Goal: Task Accomplishment & Management: Complete application form

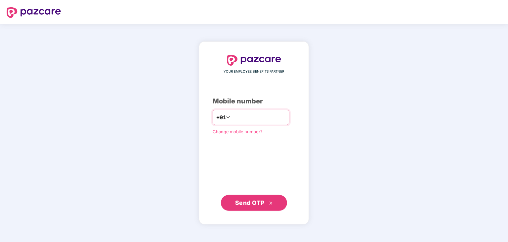
click at [263, 118] on input "number" at bounding box center [258, 117] width 54 height 11
type input "**********"
click at [254, 201] on span "Send OTP" at bounding box center [249, 202] width 29 height 7
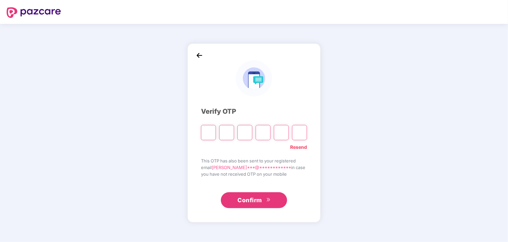
click at [209, 135] on input "Please enter verification code. Digit 1" at bounding box center [208, 132] width 15 height 15
type input "*"
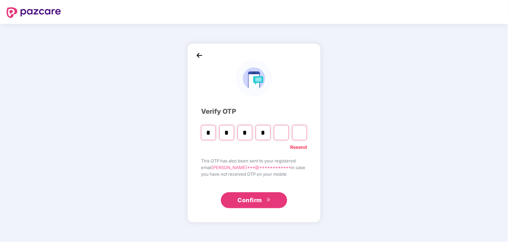
type input "*"
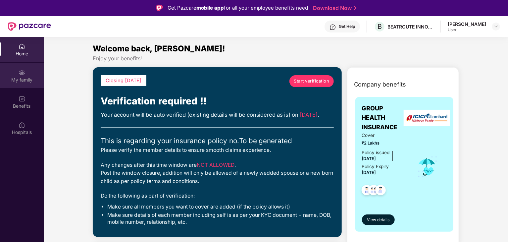
click at [20, 83] on div "My family" at bounding box center [22, 75] width 44 height 25
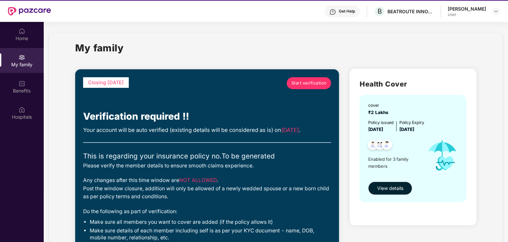
scroll to position [4, 0]
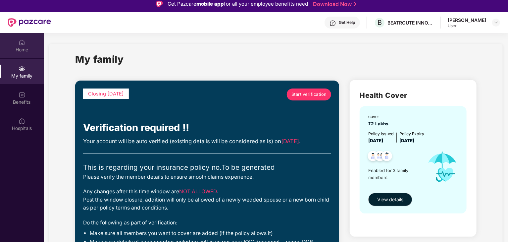
click at [26, 48] on div "Home" at bounding box center [22, 49] width 44 height 7
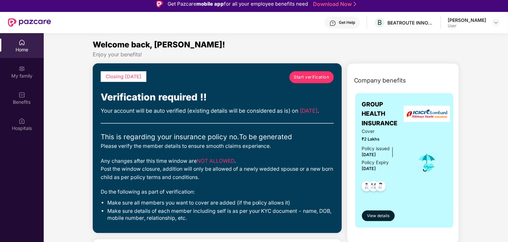
click at [318, 76] on span "Start verification" at bounding box center [310, 77] width 35 height 7
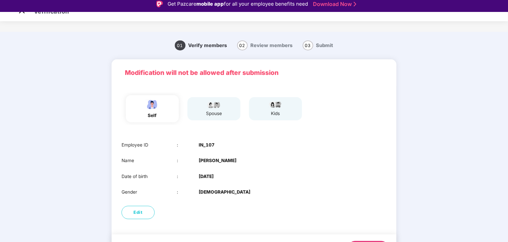
click at [214, 111] on div "spouse" at bounding box center [213, 113] width 17 height 7
click at [202, 113] on div "spouse" at bounding box center [213, 108] width 53 height 23
click at [155, 113] on div "self" at bounding box center [152, 115] width 17 height 7
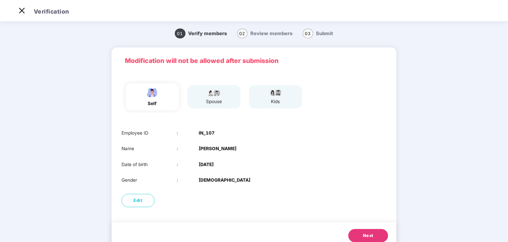
click at [368, 235] on span "Next" at bounding box center [368, 235] width 11 height 7
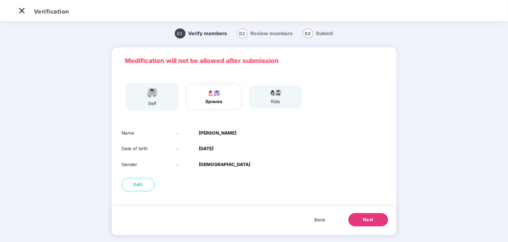
click at [373, 217] on button "Next" at bounding box center [368, 219] width 40 height 13
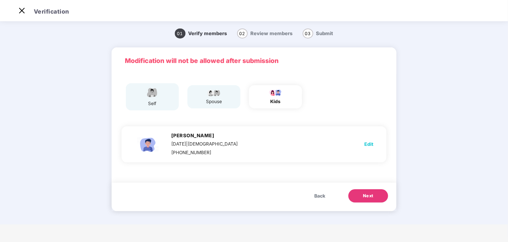
click at [213, 101] on div "spouse" at bounding box center [213, 101] width 17 height 7
click at [213, 100] on div "spouse" at bounding box center [213, 101] width 17 height 7
click at [317, 196] on span "Back" at bounding box center [319, 195] width 11 height 7
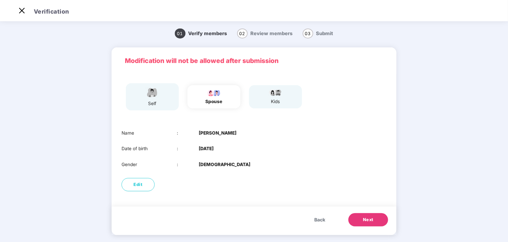
click at [319, 219] on span "Back" at bounding box center [319, 219] width 11 height 7
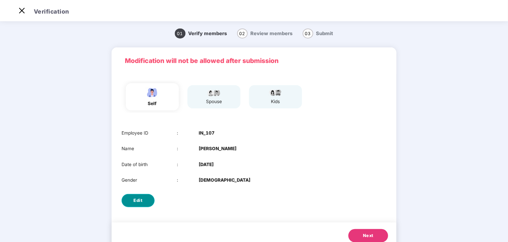
click at [144, 199] on button "Edit" at bounding box center [137, 200] width 33 height 13
select select "****"
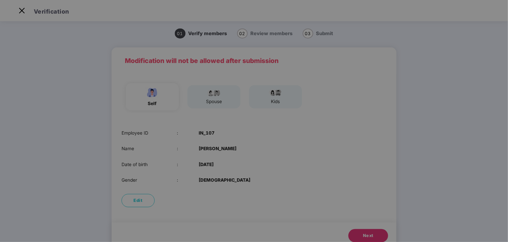
scroll to position [0, 0]
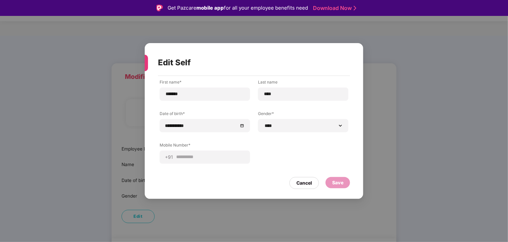
click at [257, 154] on div "**********" at bounding box center [253, 126] width 189 height 94
click at [224, 125] on input "**********" at bounding box center [201, 125] width 72 height 7
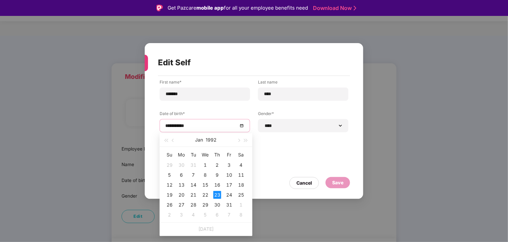
click at [281, 140] on div "**********" at bounding box center [253, 126] width 189 height 94
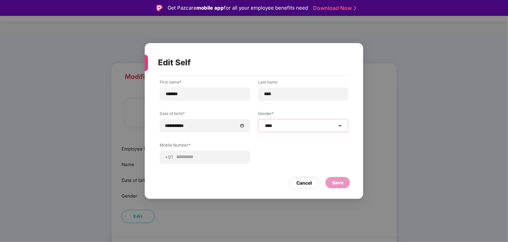
click at [313, 126] on select "**********" at bounding box center [302, 125] width 79 height 5
click at [251, 162] on div "**********" at bounding box center [206, 153] width 94 height 22
click at [298, 180] on div "Cancel" at bounding box center [304, 182] width 16 height 7
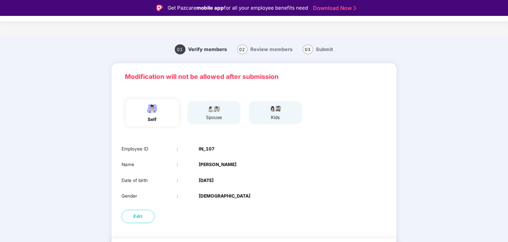
drag, startPoint x: 508, startPoint y: 143, endPoint x: 508, endPoint y: 163, distance: 20.2
click at [507, 162] on html "Get Pazcare mobile app for all your employee benefits need Download Now Verific…" at bounding box center [254, 121] width 508 height 242
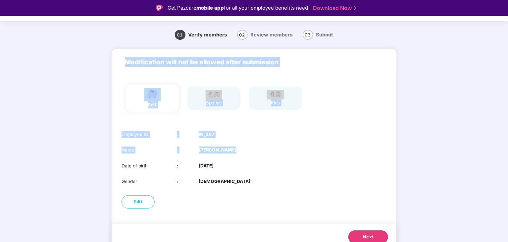
scroll to position [22, 0]
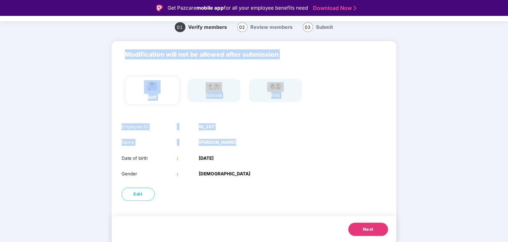
click at [364, 230] on span "Next" at bounding box center [368, 229] width 11 height 7
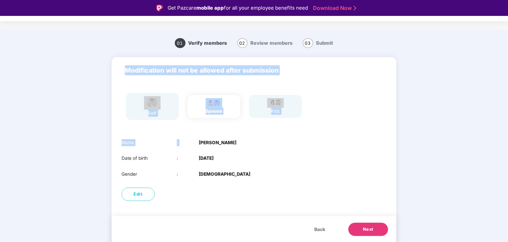
scroll to position [7, 0]
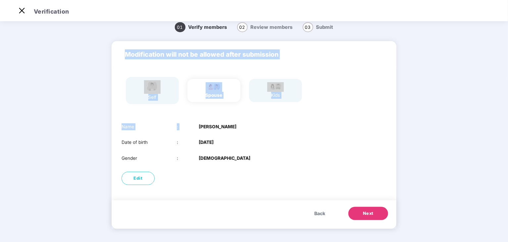
click at [272, 129] on div "Name : Moupriya Santra" at bounding box center [253, 126] width 265 height 7
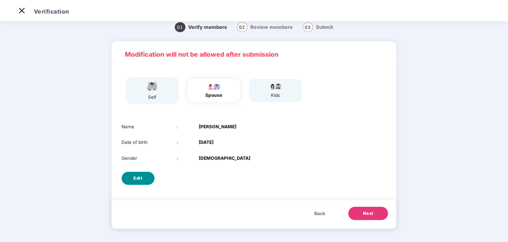
click at [142, 174] on button "Edit" at bounding box center [137, 177] width 33 height 13
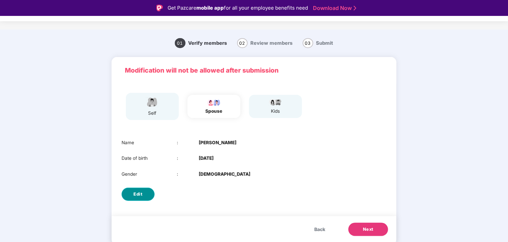
select select "******"
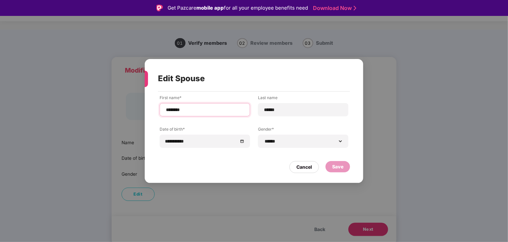
click at [229, 108] on input "********" at bounding box center [204, 109] width 79 height 7
click at [288, 108] on input "******" at bounding box center [302, 109] width 79 height 7
click at [388, 114] on div "**********" at bounding box center [254, 121] width 508 height 242
click at [304, 167] on div "Cancel" at bounding box center [304, 166] width 16 height 7
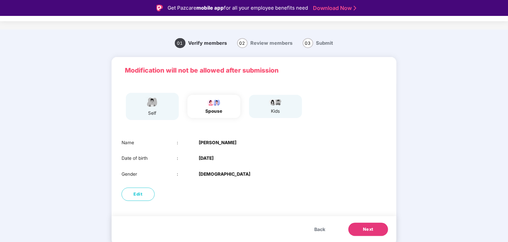
click at [360, 229] on button "Next" at bounding box center [368, 228] width 40 height 13
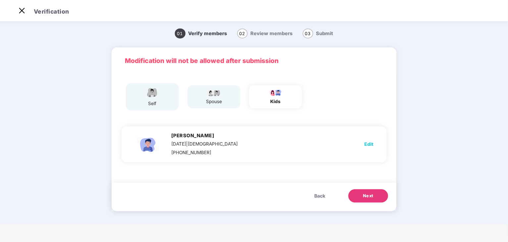
click at [371, 144] on span "Edit" at bounding box center [368, 143] width 9 height 7
select select "****"
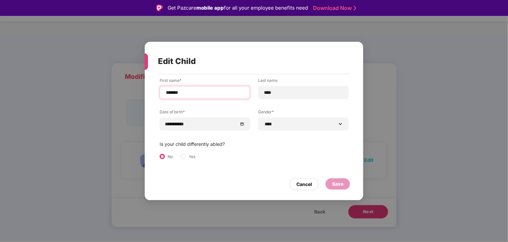
click at [226, 93] on input "*******" at bounding box center [204, 92] width 79 height 7
click at [297, 184] on div "Cancel" at bounding box center [304, 183] width 16 height 7
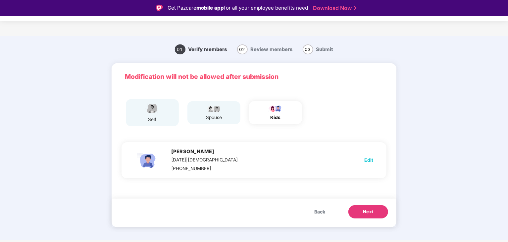
click at [371, 213] on span "Next" at bounding box center [368, 211] width 11 height 7
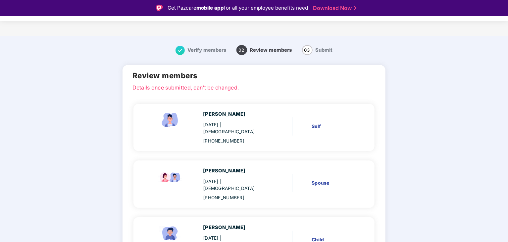
scroll to position [16, 0]
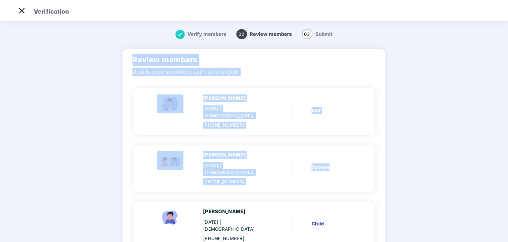
drag, startPoint x: 504, startPoint y: 86, endPoint x: 505, endPoint y: 169, distance: 82.4
click at [507, 163] on html "Get Pazcare mobile app for all your employee benefits need Download Now Verific…" at bounding box center [254, 105] width 508 height 242
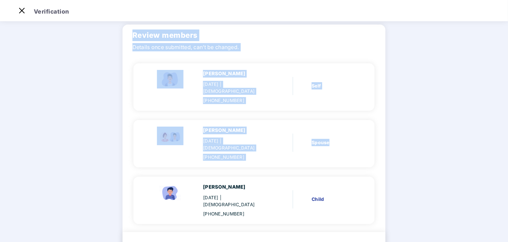
scroll to position [41, 0]
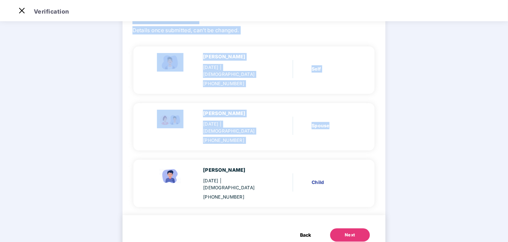
click at [448, 174] on main "Verify members 02 Review members 03 Submit Review members Details once submitte…" at bounding box center [254, 120] width 508 height 284
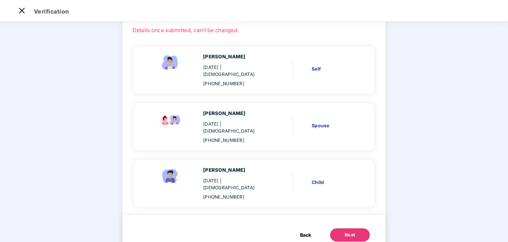
click at [356, 228] on button "Next" at bounding box center [350, 234] width 40 height 13
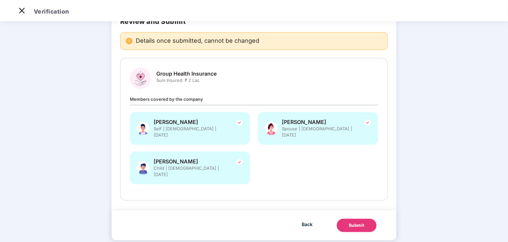
scroll to position [40, 0]
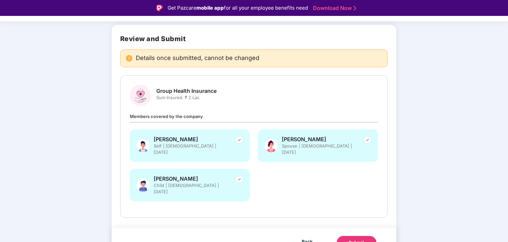
click at [351, 236] on div "Back Submit" at bounding box center [253, 242] width 285 height 30
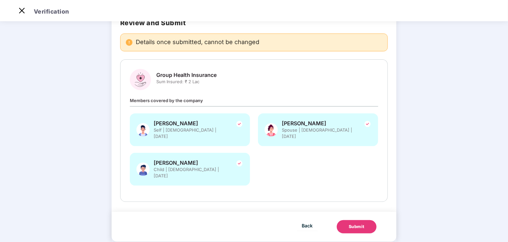
click at [362, 223] on div "Submit" at bounding box center [356, 226] width 16 height 7
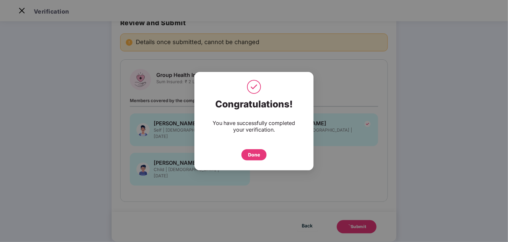
click at [250, 154] on div "Done" at bounding box center [254, 154] width 12 height 7
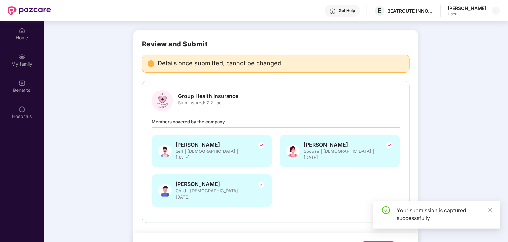
scroll to position [37, 0]
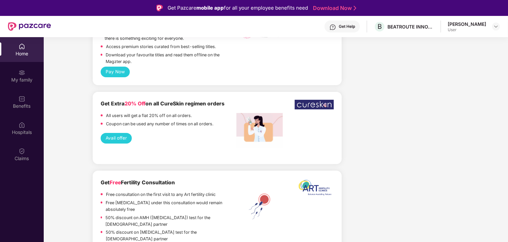
scroll to position [1133, 0]
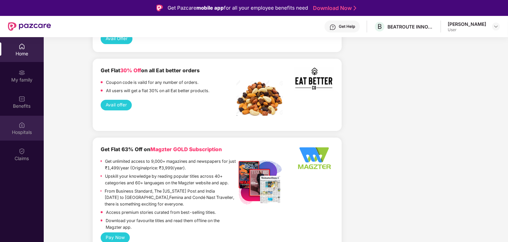
click at [15, 129] on div "Hospitals" at bounding box center [22, 132] width 44 height 7
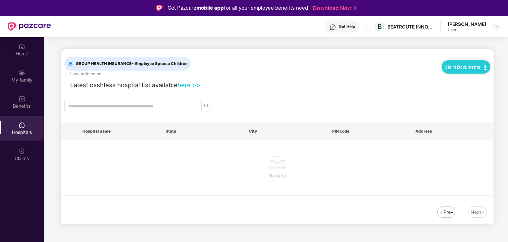
scroll to position [0, 0]
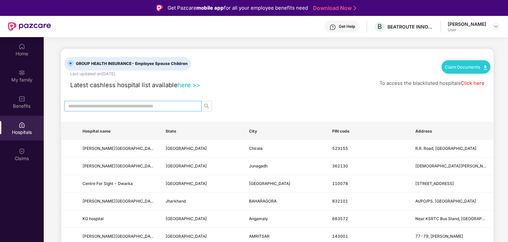
click at [149, 108] on input "text" at bounding box center [130, 105] width 124 height 7
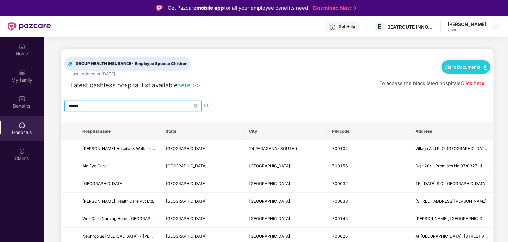
type input "******"
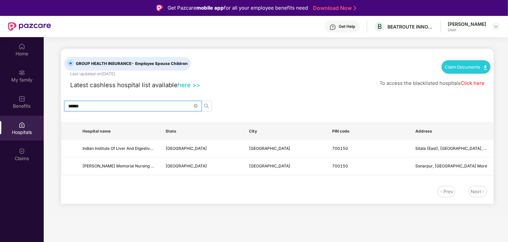
click at [146, 104] on input "******" at bounding box center [130, 105] width 124 height 7
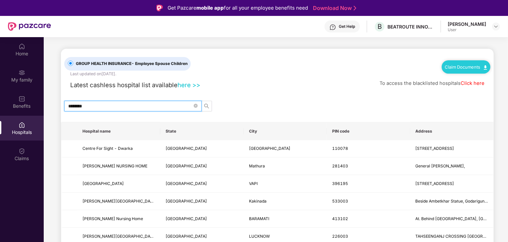
type input "********"
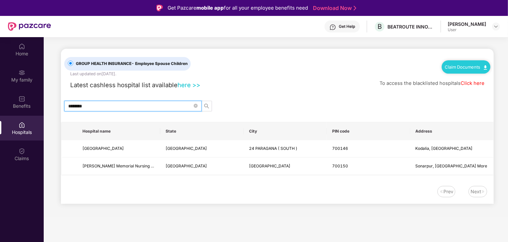
click at [141, 104] on input "********" at bounding box center [130, 105] width 124 height 7
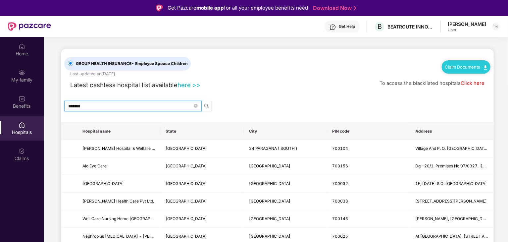
click at [262, 83] on div "Latest cashless hospital list available here >> To access the blacklisted hospi…" at bounding box center [277, 83] width 426 height 13
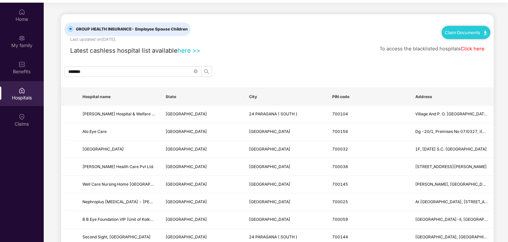
scroll to position [37, 0]
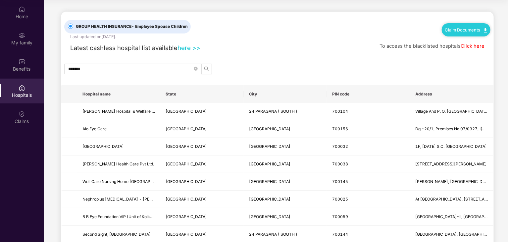
click at [326, 48] on div "Latest cashless hospital list available here >> To access the blacklisted hospi…" at bounding box center [277, 46] width 426 height 13
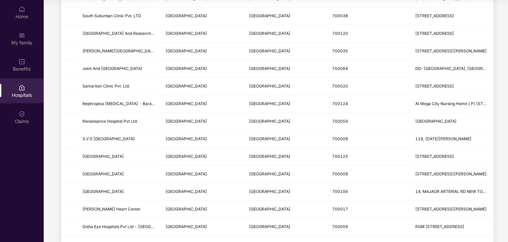
scroll to position [0, 0]
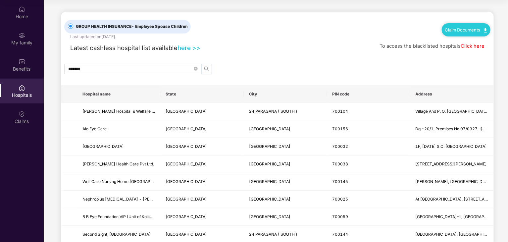
click at [205, 67] on icon "search" at bounding box center [206, 68] width 5 height 5
drag, startPoint x: 507, startPoint y: 48, endPoint x: 506, endPoint y: 105, distance: 57.2
click at [352, 39] on div "GROUP HEALTH INSURANCE - Employee Spouse Children Last updated on [DATE] . Clai…" at bounding box center [277, 26] width 426 height 28
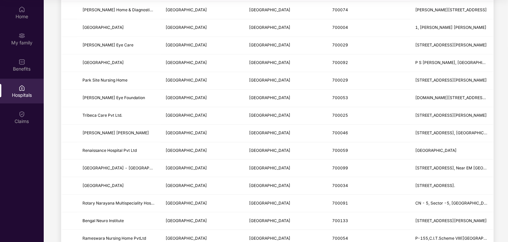
scroll to position [776, 0]
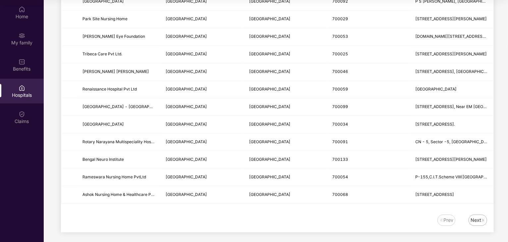
click at [470, 217] on div "Next" at bounding box center [475, 219] width 11 height 7
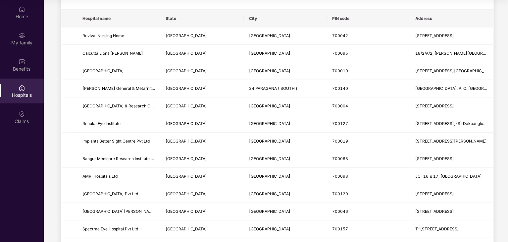
scroll to position [79, 0]
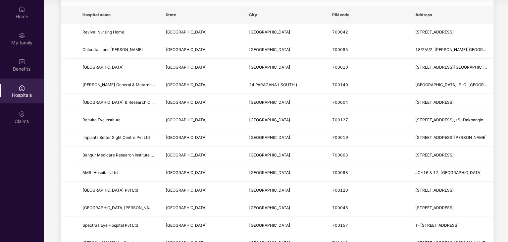
drag, startPoint x: 507, startPoint y: 62, endPoint x: 508, endPoint y: 51, distance: 11.6
click at [507, 92] on html "Get Pazcare mobile app for all your employee benefits need Download Now Get Hel…" at bounding box center [254, 84] width 508 height 242
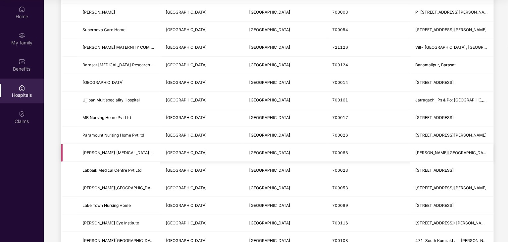
scroll to position [377, 0]
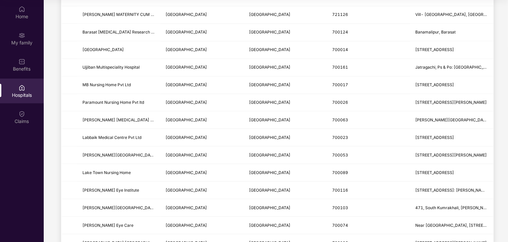
drag, startPoint x: 508, startPoint y: 113, endPoint x: 508, endPoint y: 122, distance: 9.6
click at [507, 122] on html "Get Pazcare mobile app for all your employee benefits need Download Now Get Hel…" at bounding box center [254, 84] width 508 height 242
click at [501, 153] on main "GROUP HEALTH INSURANCE - Employee Spouse Children Last updated on [DATE] . Clai…" at bounding box center [276, 133] width 464 height 1021
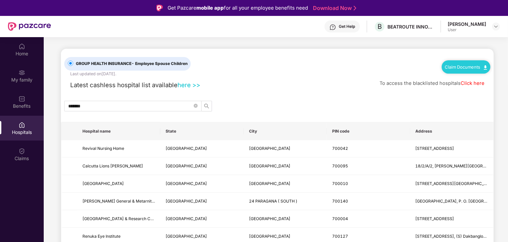
scroll to position [33, 0]
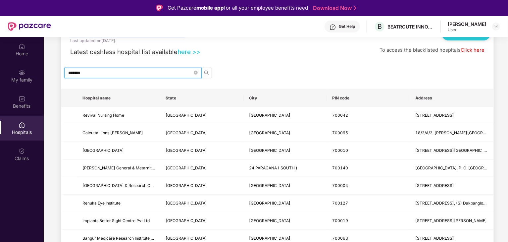
click at [136, 70] on input "*******" at bounding box center [130, 72] width 124 height 7
paste input "text"
type input "******"
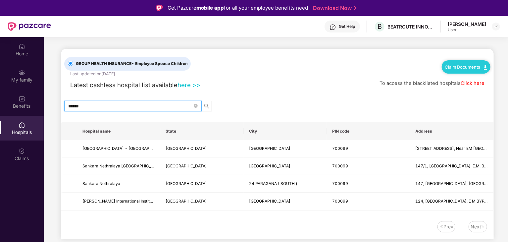
scroll to position [0, 0]
click at [333, 61] on div "GROUP HEALTH INSURANCE - Employee Spouse Children Last updated on [DATE] . Clai…" at bounding box center [277, 63] width 426 height 28
click at [500, 25] on header "Get Help B BEATROUTE INNOVATIONS PRIVATE LIMITE [PERSON_NAME] User" at bounding box center [254, 26] width 508 height 21
click at [494, 25] on img at bounding box center [495, 26] width 5 height 5
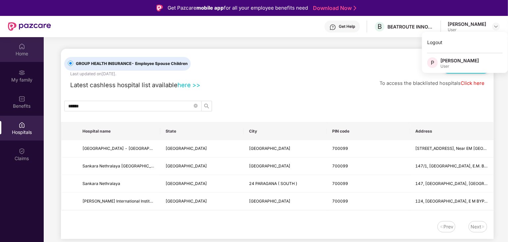
click at [28, 52] on div "Home" at bounding box center [22, 53] width 44 height 7
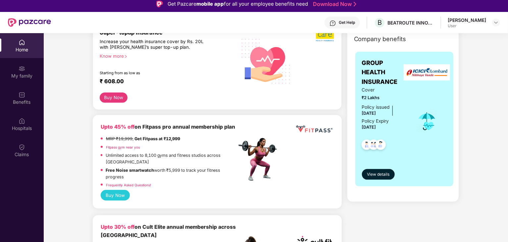
scroll to position [132, 0]
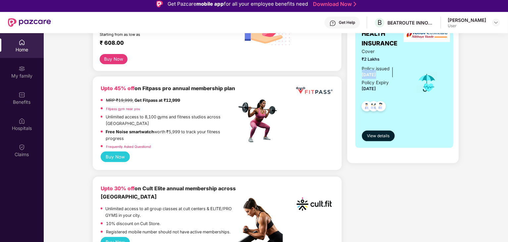
drag, startPoint x: 362, startPoint y: 73, endPoint x: 393, endPoint y: 74, distance: 31.4
click at [393, 73] on div "Policy issued [DATE] Policy Expiry [DATE]" at bounding box center [384, 78] width 45 height 27
drag, startPoint x: 370, startPoint y: 88, endPoint x: 398, endPoint y: 88, distance: 28.1
click at [398, 88] on div "Policy issued [DATE] Policy Expiry [DATE]" at bounding box center [384, 78] width 45 height 27
click at [380, 135] on span "View details" at bounding box center [378, 136] width 22 height 6
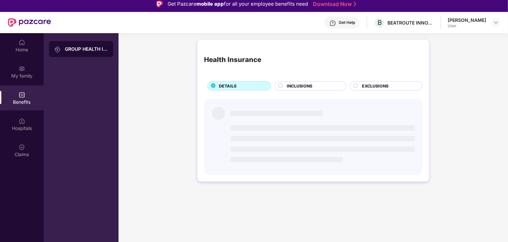
scroll to position [0, 0]
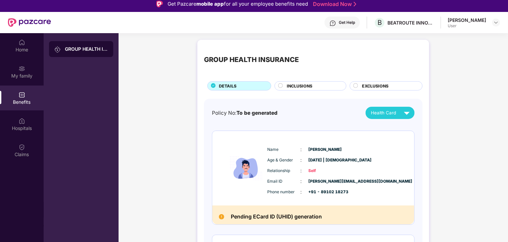
click at [399, 118] on div "Health Card" at bounding box center [392, 113] width 42 height 12
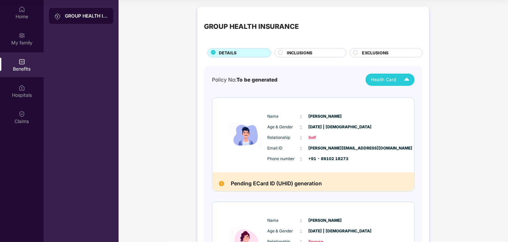
click at [391, 77] on span "Health Card" at bounding box center [383, 79] width 25 height 7
click at [388, 97] on div "[PERSON_NAME]" at bounding box center [390, 94] width 43 height 7
drag, startPoint x: 236, startPoint y: 183, endPoint x: 309, endPoint y: 184, distance: 73.1
click at [309, 184] on h2 "Pending ECard ID (UHID) generation" at bounding box center [276, 183] width 91 height 9
click at [479, 136] on div "GROUP HEALTH INSURANCE DETAILS INCLUSIONS EXCLUSIONS Policy No: To be generated…" at bounding box center [312, 221] width 389 height 437
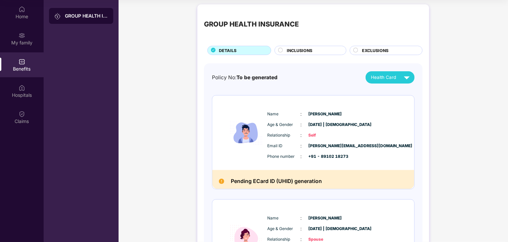
scroll to position [0, 0]
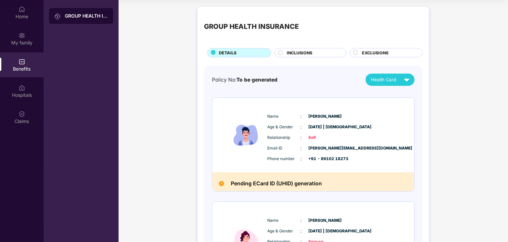
click at [281, 53] on circle at bounding box center [280, 52] width 4 height 4
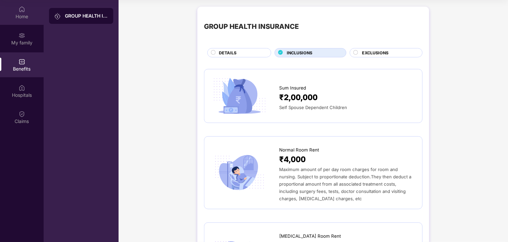
click at [25, 15] on div "Home" at bounding box center [22, 16] width 44 height 7
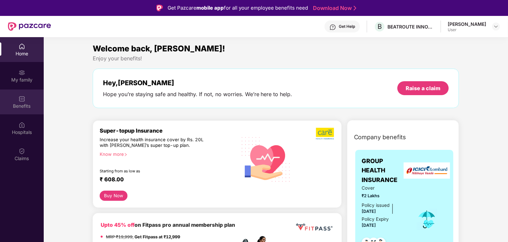
click at [21, 103] on div "Benefits" at bounding box center [22, 106] width 44 height 7
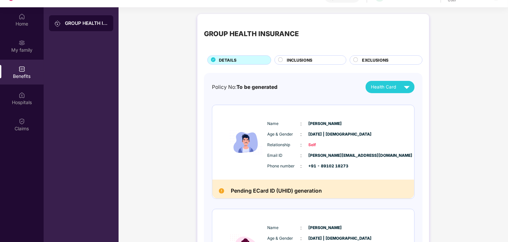
scroll to position [37, 0]
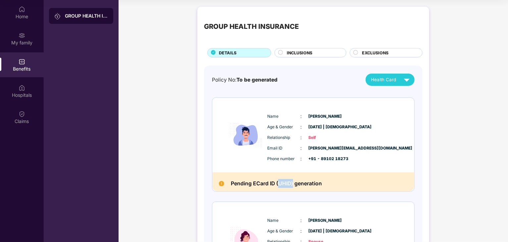
drag, startPoint x: 286, startPoint y: 184, endPoint x: 292, endPoint y: 185, distance: 6.6
click at [292, 185] on h2 "Pending ECard ID (UHID) generation" at bounding box center [276, 183] width 91 height 9
click at [408, 121] on img at bounding box center [409, 121] width 5 height 5
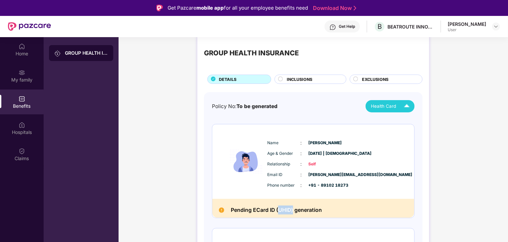
scroll to position [0, 0]
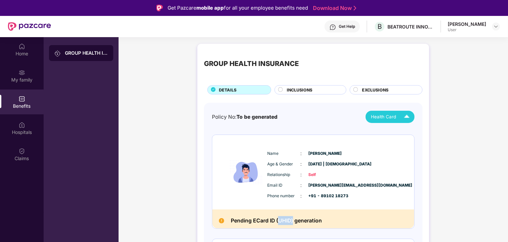
click at [301, 85] on div "INCLUSIONS" at bounding box center [310, 89] width 72 height 9
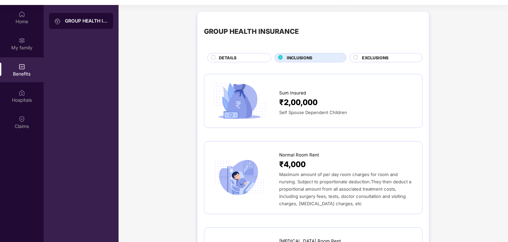
scroll to position [37, 0]
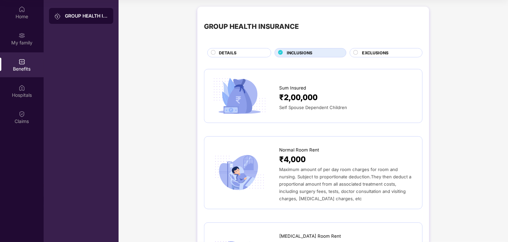
click at [389, 53] on div "EXCLUSIONS" at bounding box center [388, 53] width 60 height 7
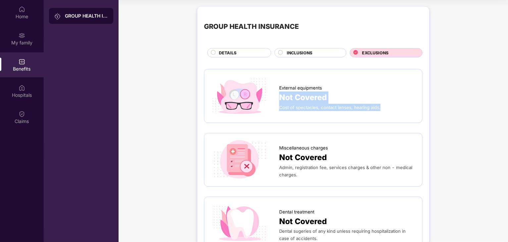
drag, startPoint x: 507, startPoint y: 65, endPoint x: 500, endPoint y: 116, distance: 52.0
click at [507, 121] on html "Get Pazcare mobile app for all your employee benefits need Download Now Get Hel…" at bounding box center [254, 84] width 508 height 242
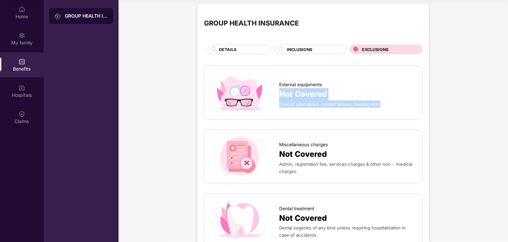
scroll to position [0, 0]
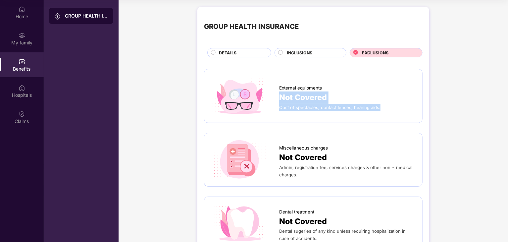
click at [309, 52] on span "INCLUSIONS" at bounding box center [299, 53] width 25 height 6
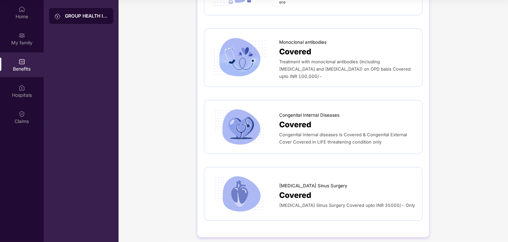
scroll to position [1381, 0]
click at [17, 39] on div "My family" at bounding box center [22, 42] width 44 height 7
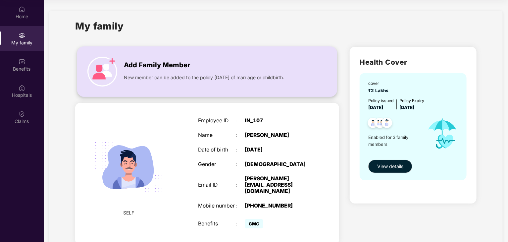
click at [104, 69] on img at bounding box center [102, 72] width 30 height 30
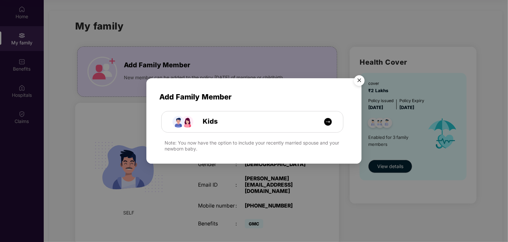
click at [357, 79] on img "Close" at bounding box center [359, 81] width 19 height 19
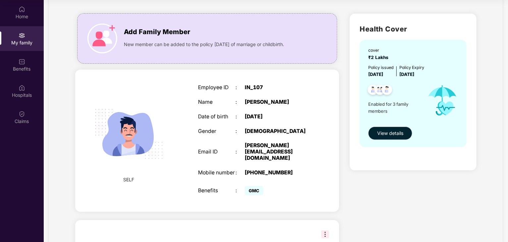
scroll to position [32, 0]
